Goal: Information Seeking & Learning: Learn about a topic

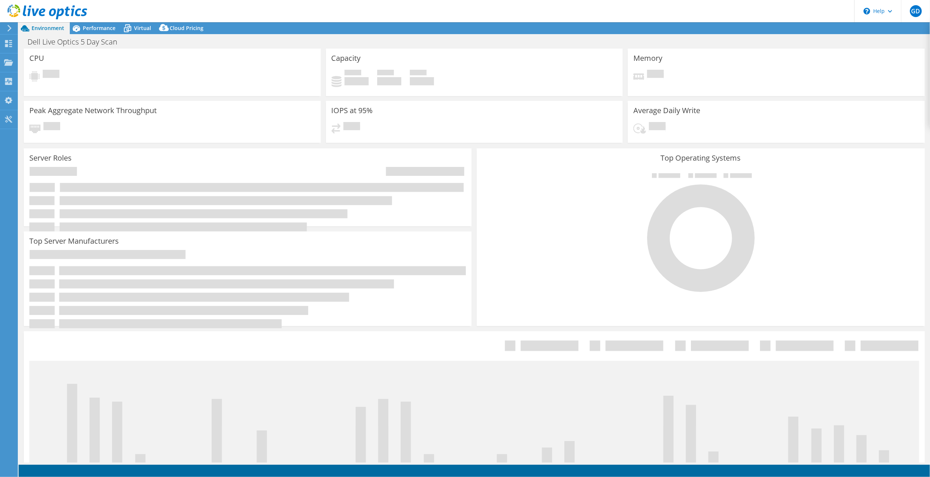
select select "USD"
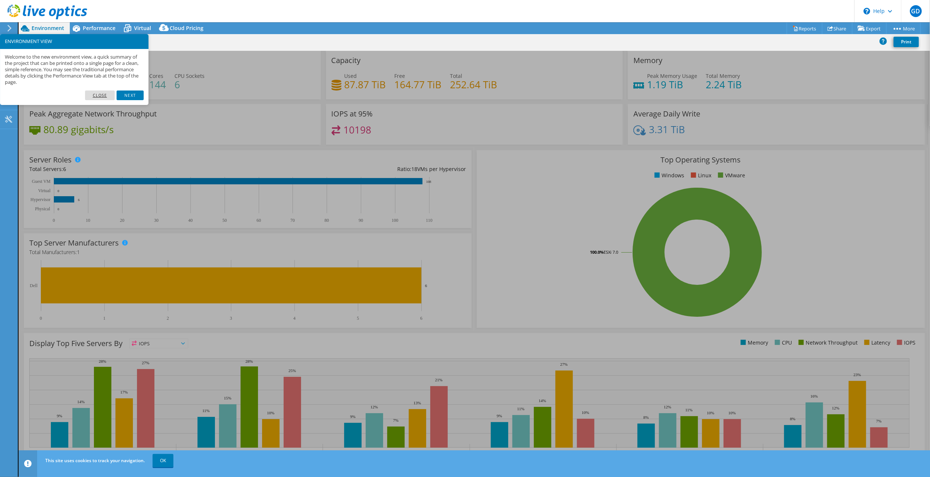
click at [103, 95] on link "Close" at bounding box center [100, 96] width 30 height 10
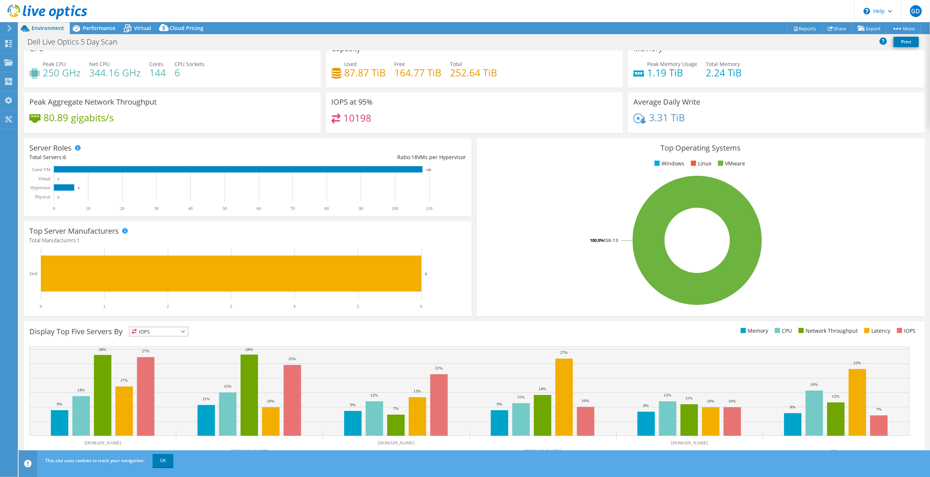
scroll to position [18, 0]
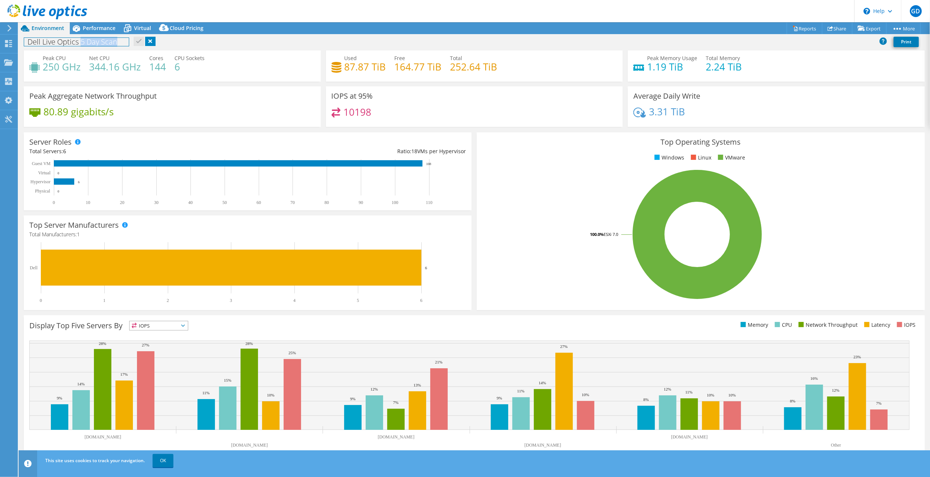
drag, startPoint x: 79, startPoint y: 42, endPoint x: 115, endPoint y: 42, distance: 35.3
click at [115, 42] on h1 "Dell Live Optics 5 Day Scan" at bounding box center [76, 42] width 105 height 8
click at [186, 126] on div "Peak Aggregate Network Throughput 80.89 gigabits/s" at bounding box center [172, 106] width 297 height 40
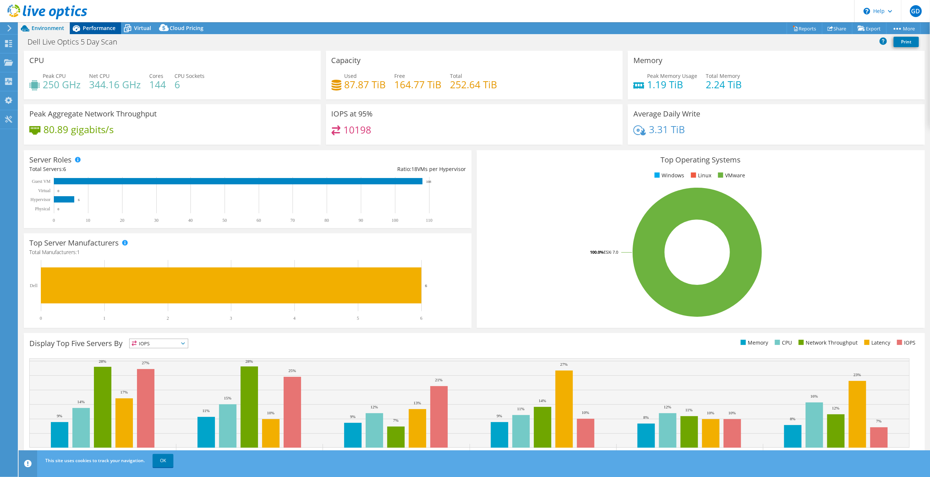
click at [96, 30] on span "Performance" at bounding box center [99, 28] width 33 height 7
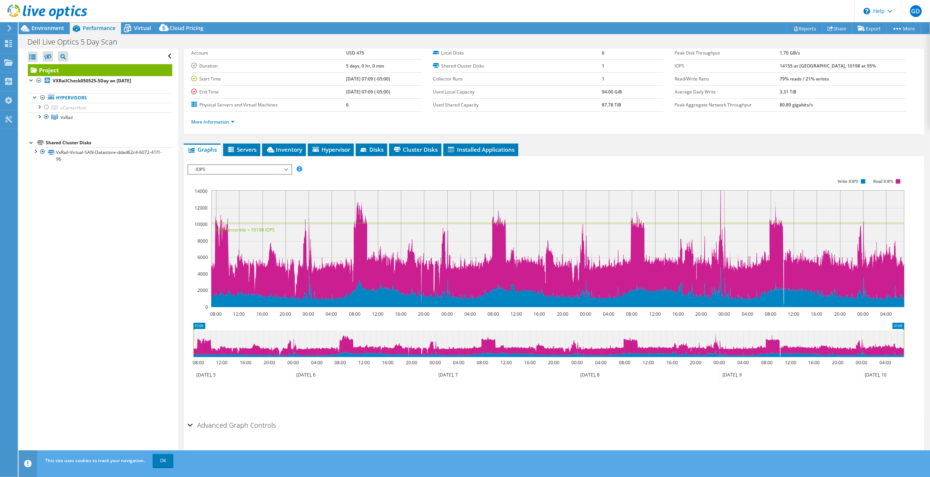
scroll to position [42, 0]
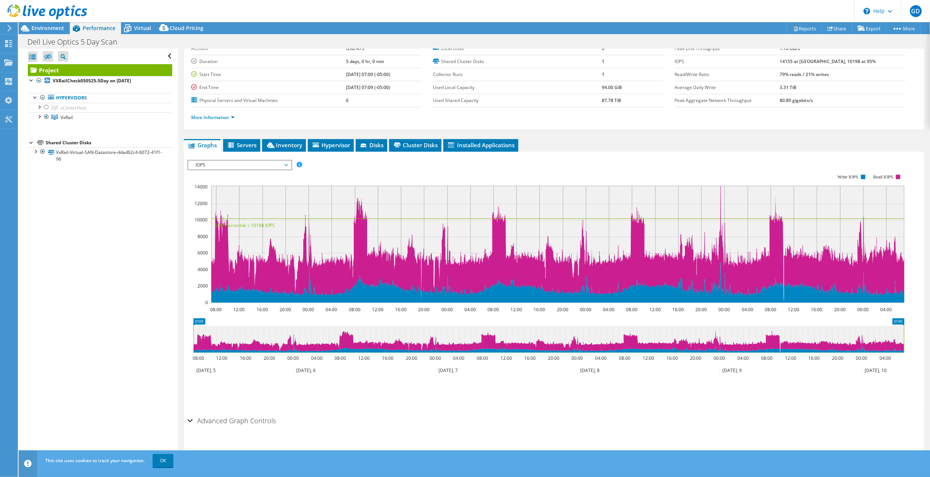
click at [190, 419] on div "Advanced Graph Controls" at bounding box center [553, 422] width 733 height 16
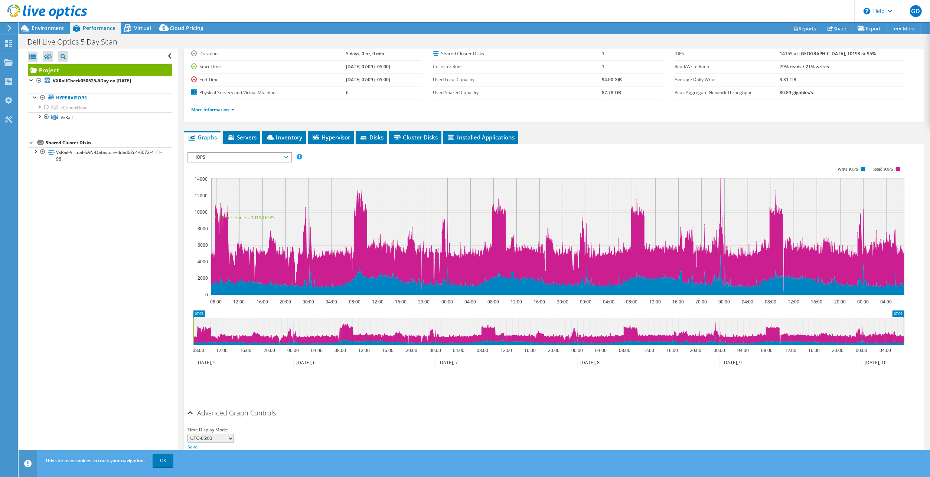
scroll to position [71, 0]
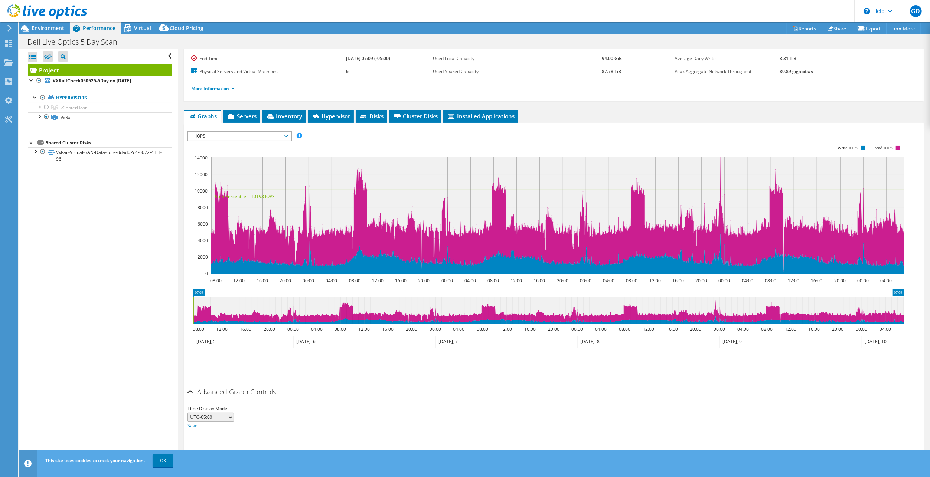
click at [190, 389] on div "Advanced Graph Controls" at bounding box center [553, 393] width 733 height 16
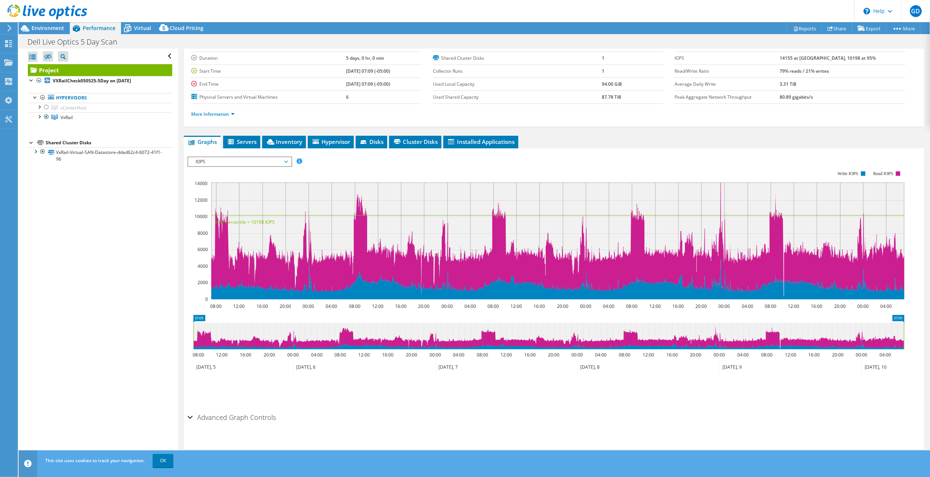
scroll to position [42, 0]
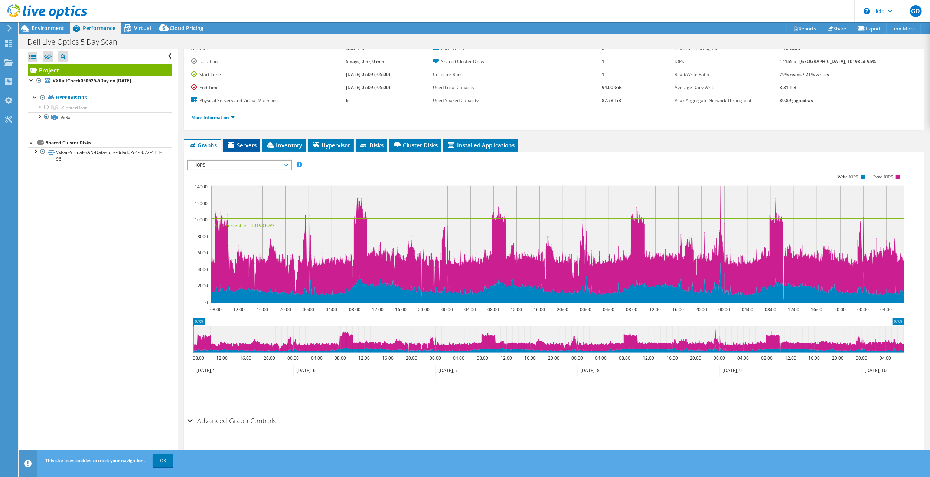
click at [241, 144] on span "Servers" at bounding box center [242, 144] width 30 height 7
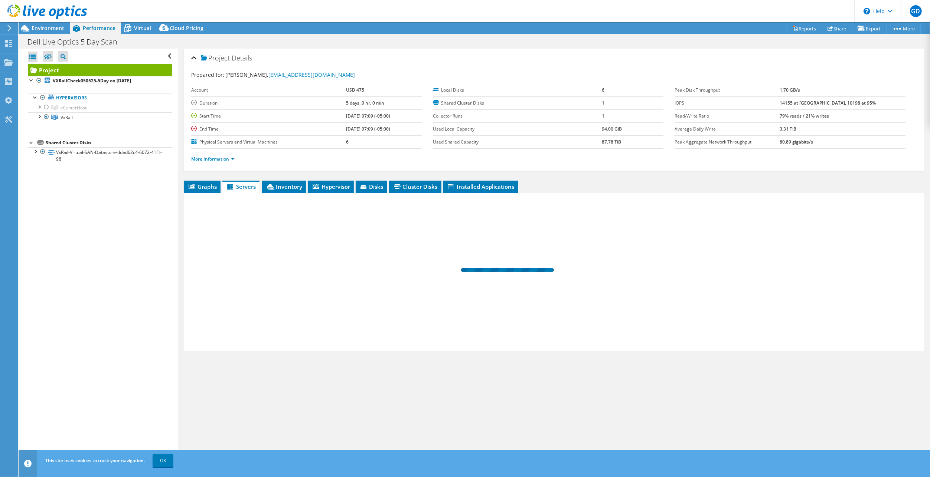
scroll to position [0, 0]
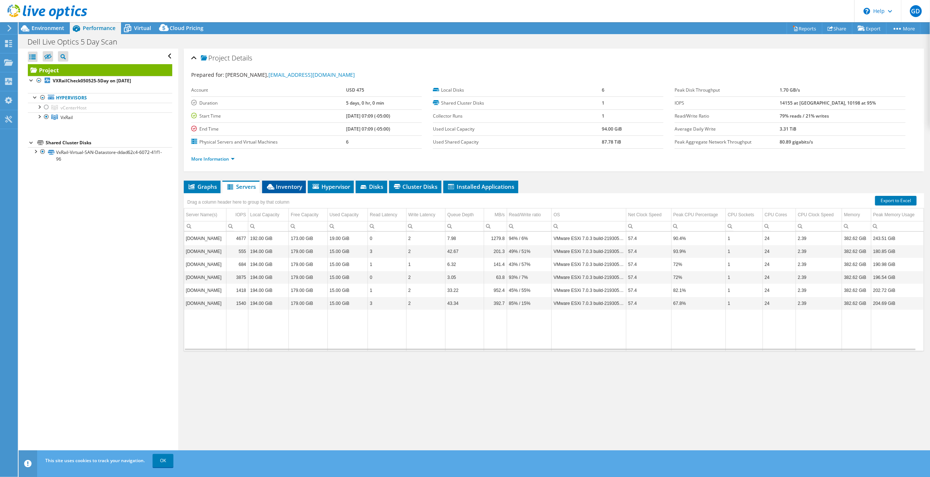
click at [289, 186] on span "Inventory" at bounding box center [284, 186] width 36 height 7
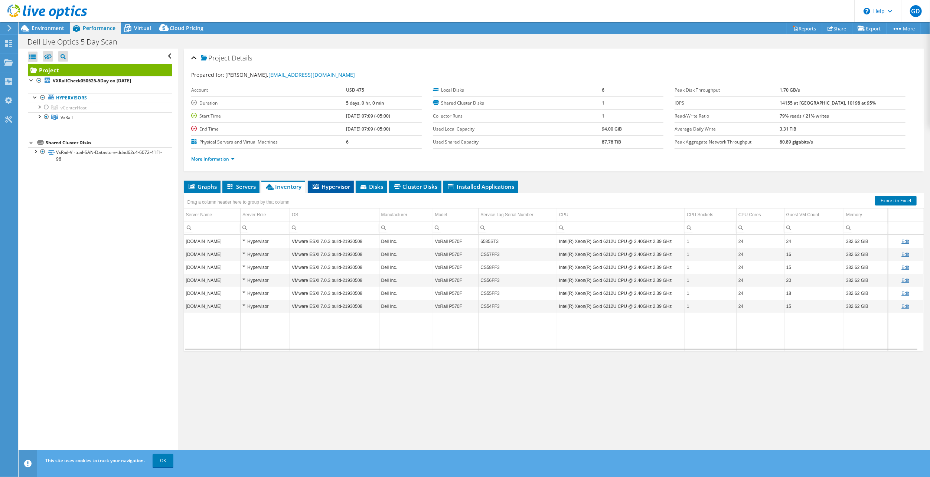
click at [335, 185] on span "Hypervisor" at bounding box center [330, 186] width 39 height 7
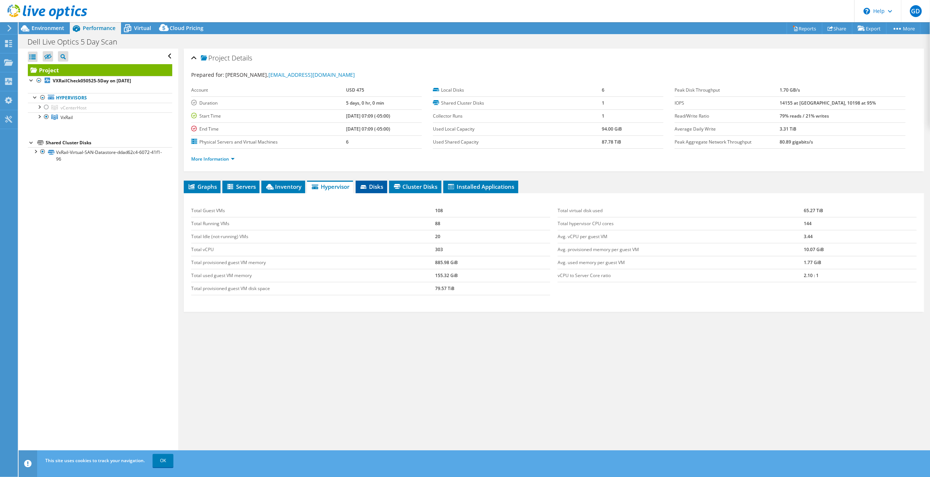
click at [371, 188] on span "Disks" at bounding box center [371, 186] width 24 height 7
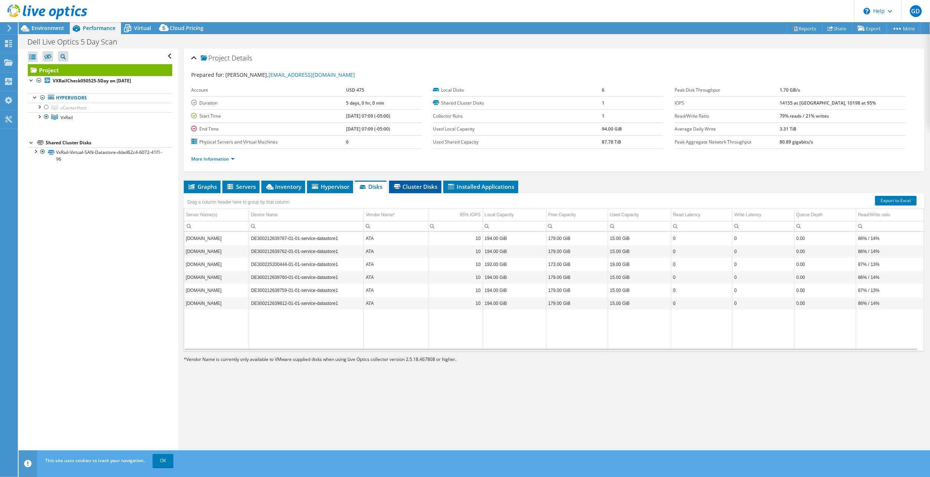
click at [419, 186] on span "Cluster Disks" at bounding box center [415, 186] width 45 height 7
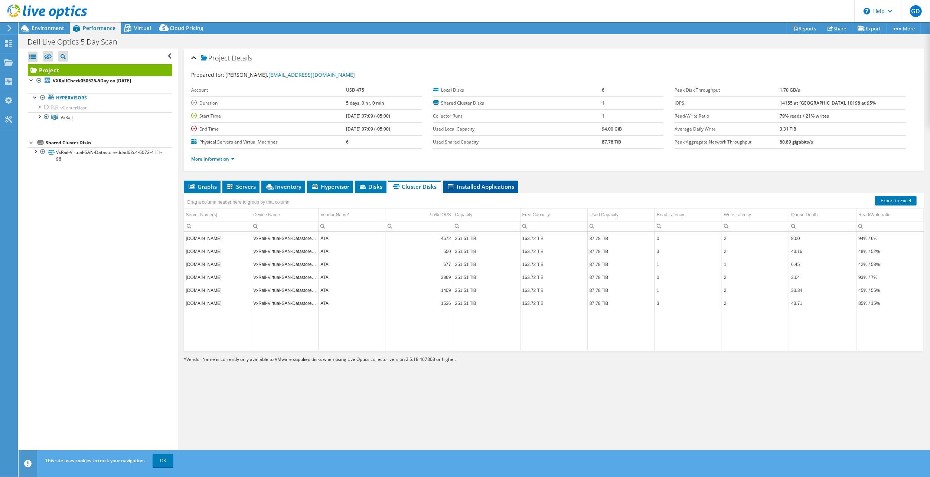
click at [483, 186] on span "Installed Applications" at bounding box center [481, 186] width 68 height 7
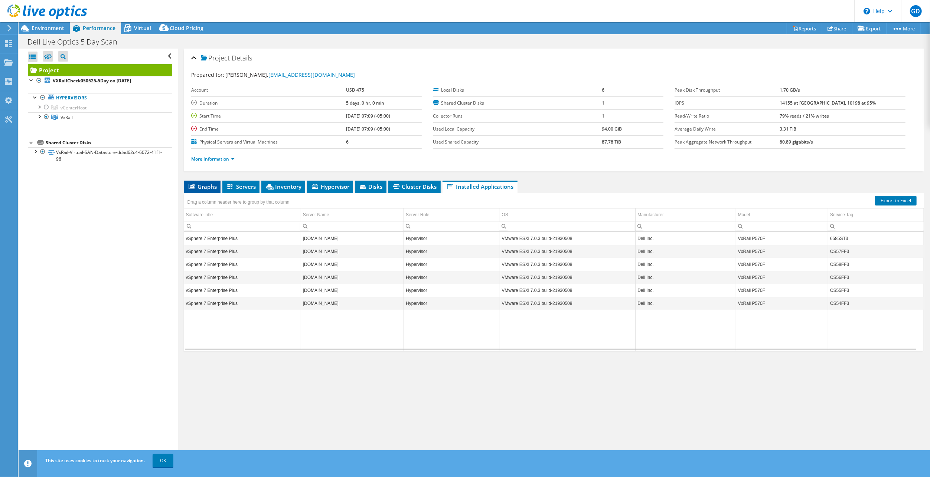
click at [203, 186] on span "Graphs" at bounding box center [201, 186] width 29 height 7
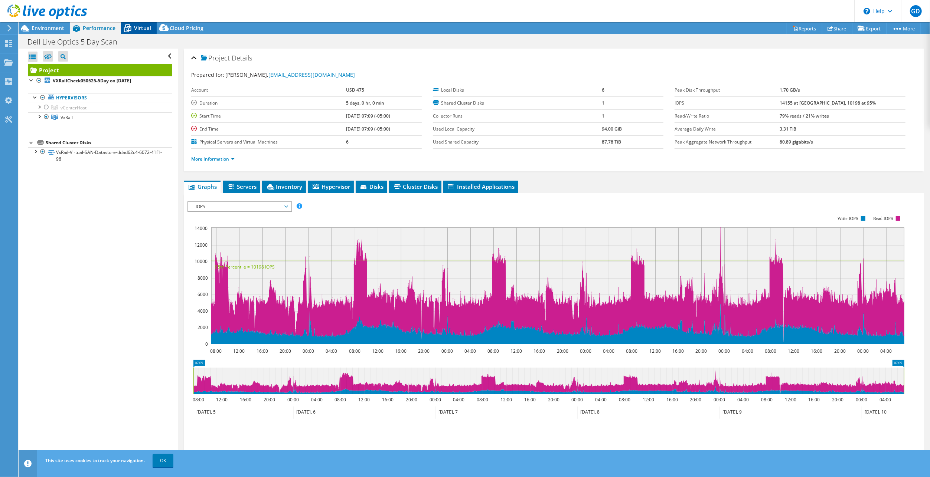
click at [140, 27] on span "Virtual" at bounding box center [142, 28] width 17 height 7
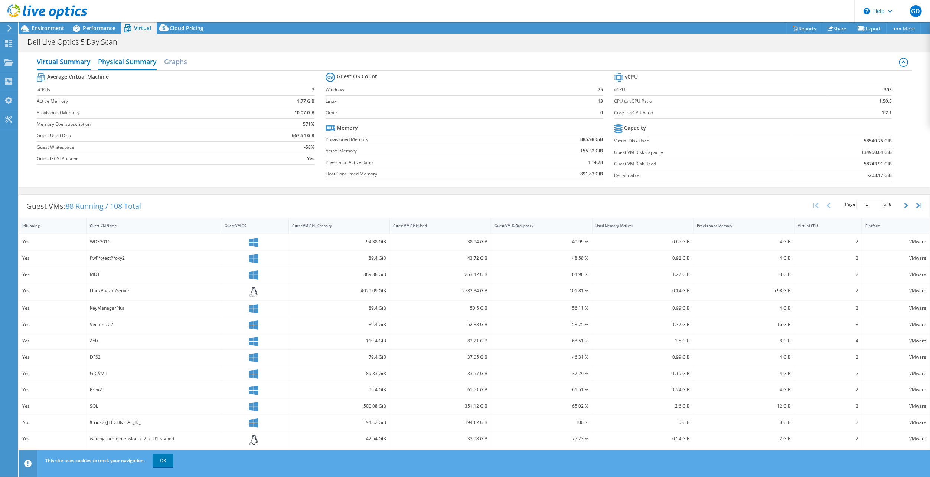
click at [136, 61] on h2 "Physical Summary" at bounding box center [127, 62] width 59 height 16
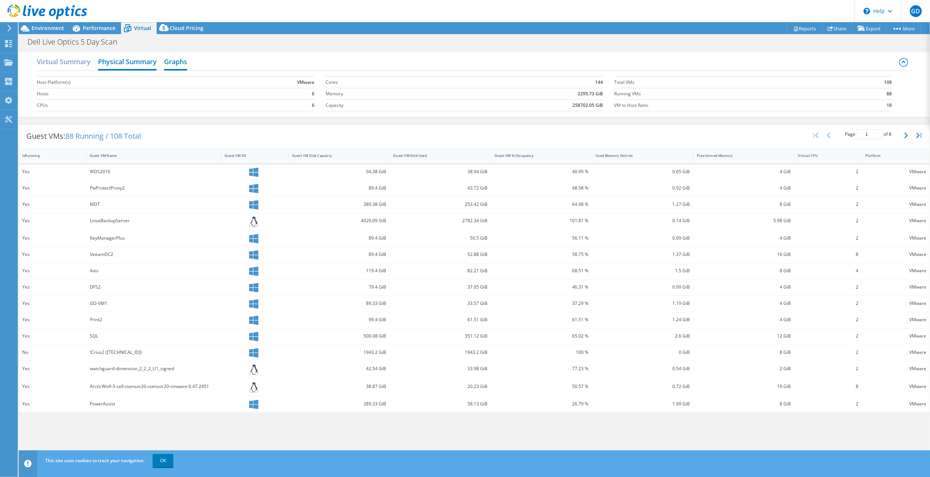
click at [174, 65] on h2 "Graphs" at bounding box center [175, 62] width 23 height 16
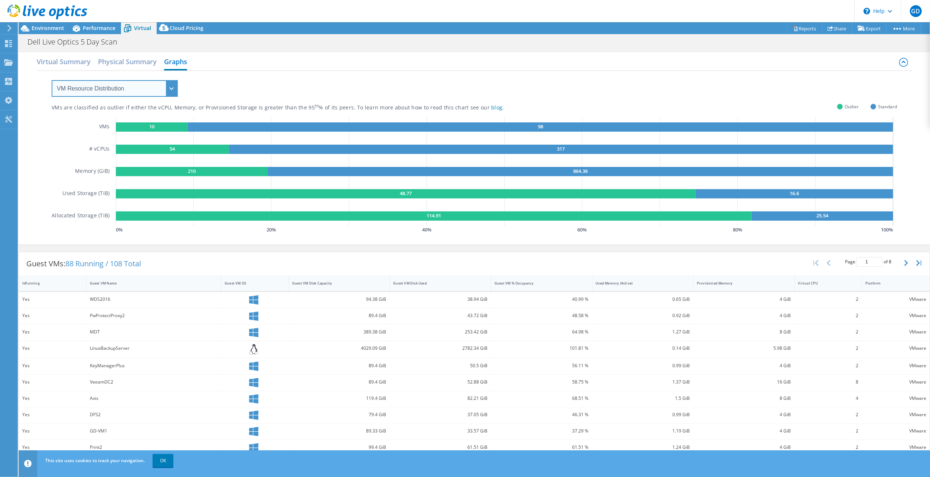
click at [173, 88] on select "VM Resource Distribution Provisioning Contrast Over Provisioning" at bounding box center [115, 88] width 126 height 17
select select "Over Provisioning"
click at [52, 80] on select "VM Resource Distribution Provisioning Contrast Over Provisioning" at bounding box center [115, 88] width 126 height 17
